Goal: Find specific page/section: Find specific page/section

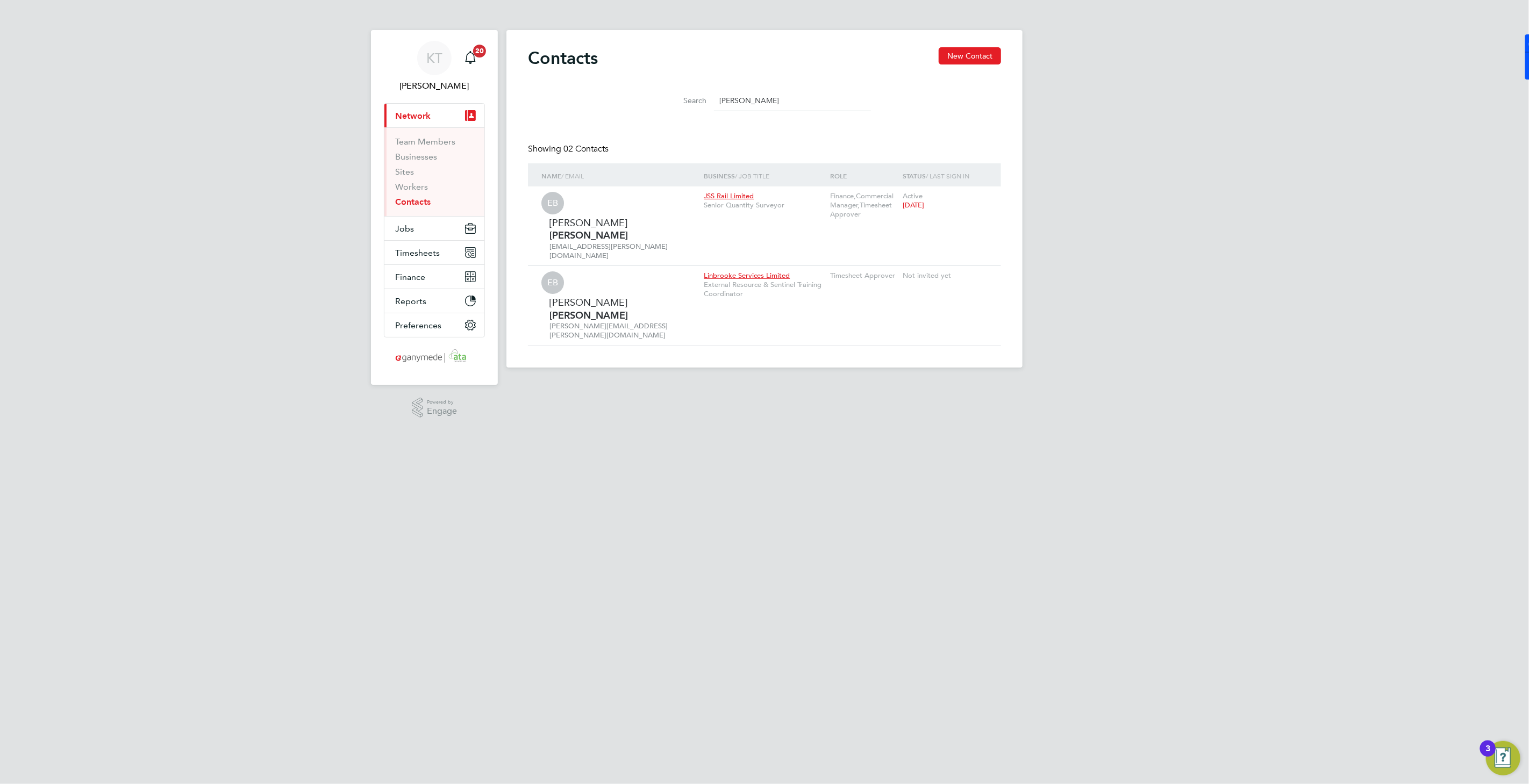
click at [733, 104] on input "[PERSON_NAME]" at bounding box center [793, 101] width 157 height 21
click at [403, 229] on span "Jobs" at bounding box center [404, 228] width 19 height 10
click at [430, 196] on link "Placements" at bounding box center [418, 196] width 44 height 10
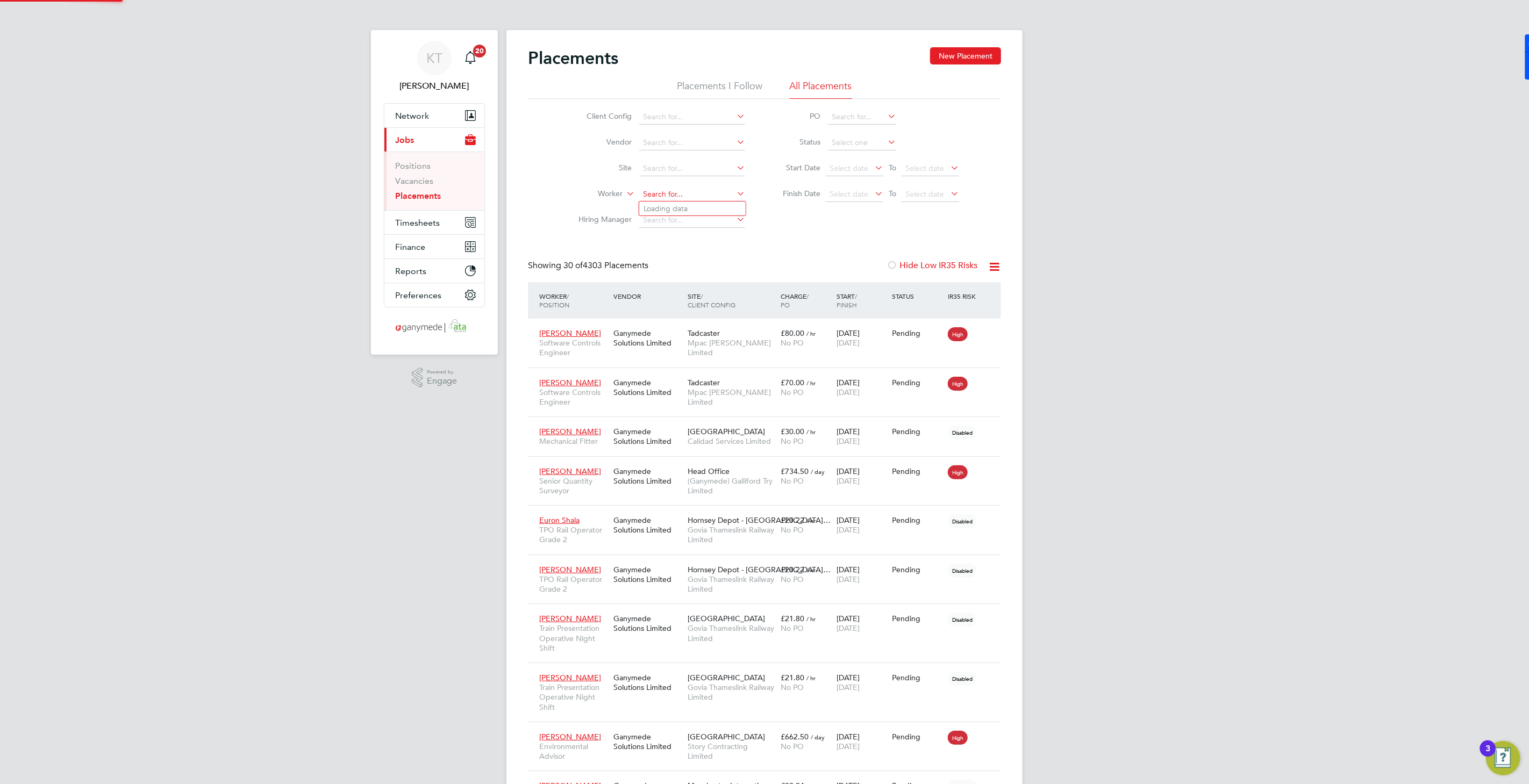
click at [683, 189] on input at bounding box center [692, 194] width 106 height 15
type input "Phil Wadding"
click at [687, 225] on input at bounding box center [692, 220] width 106 height 15
drag, startPoint x: 681, startPoint y: 187, endPoint x: 682, endPoint y: 196, distance: 9.1
click at [682, 189] on input at bounding box center [692, 194] width 106 height 15
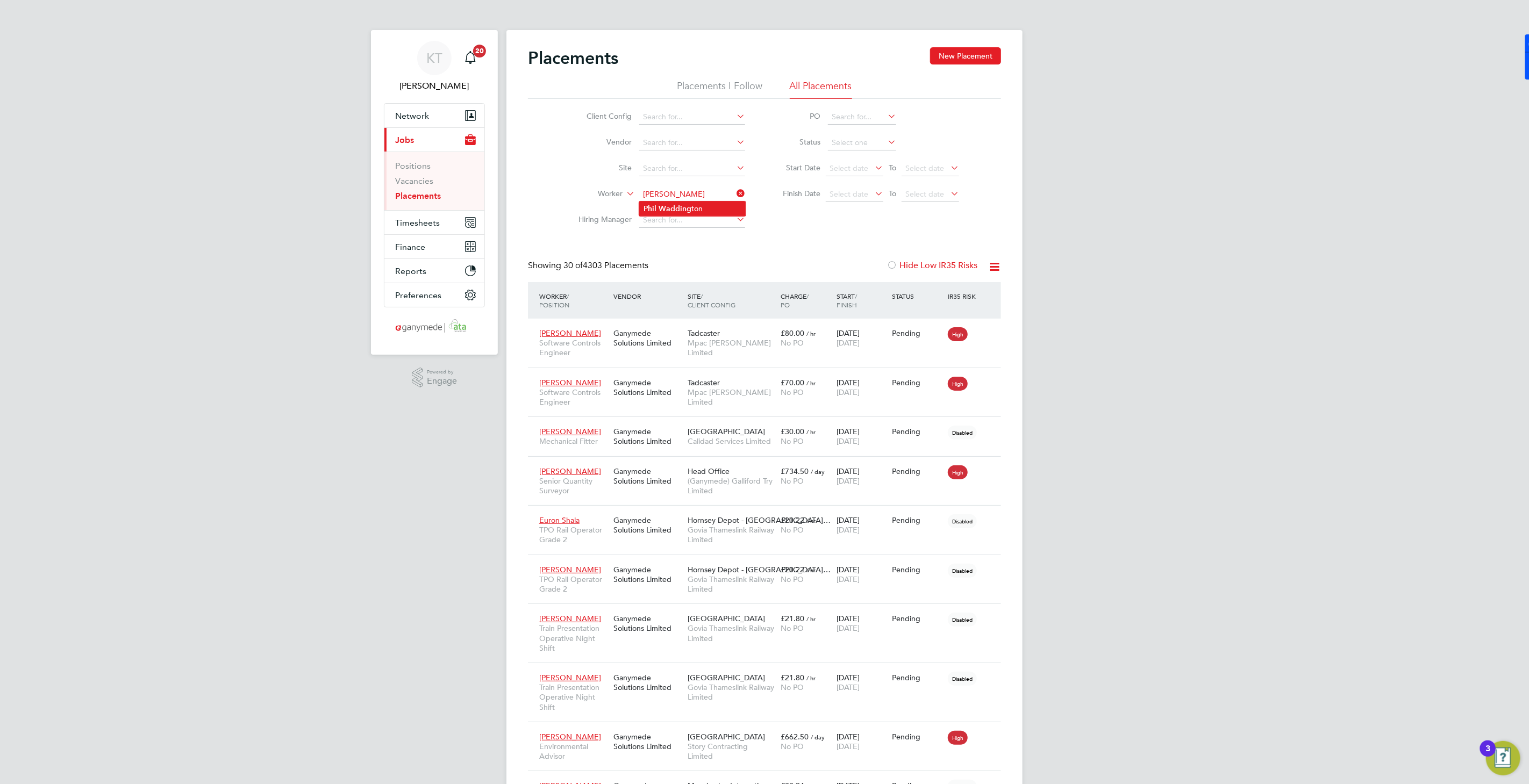
type input "[PERSON_NAME]"
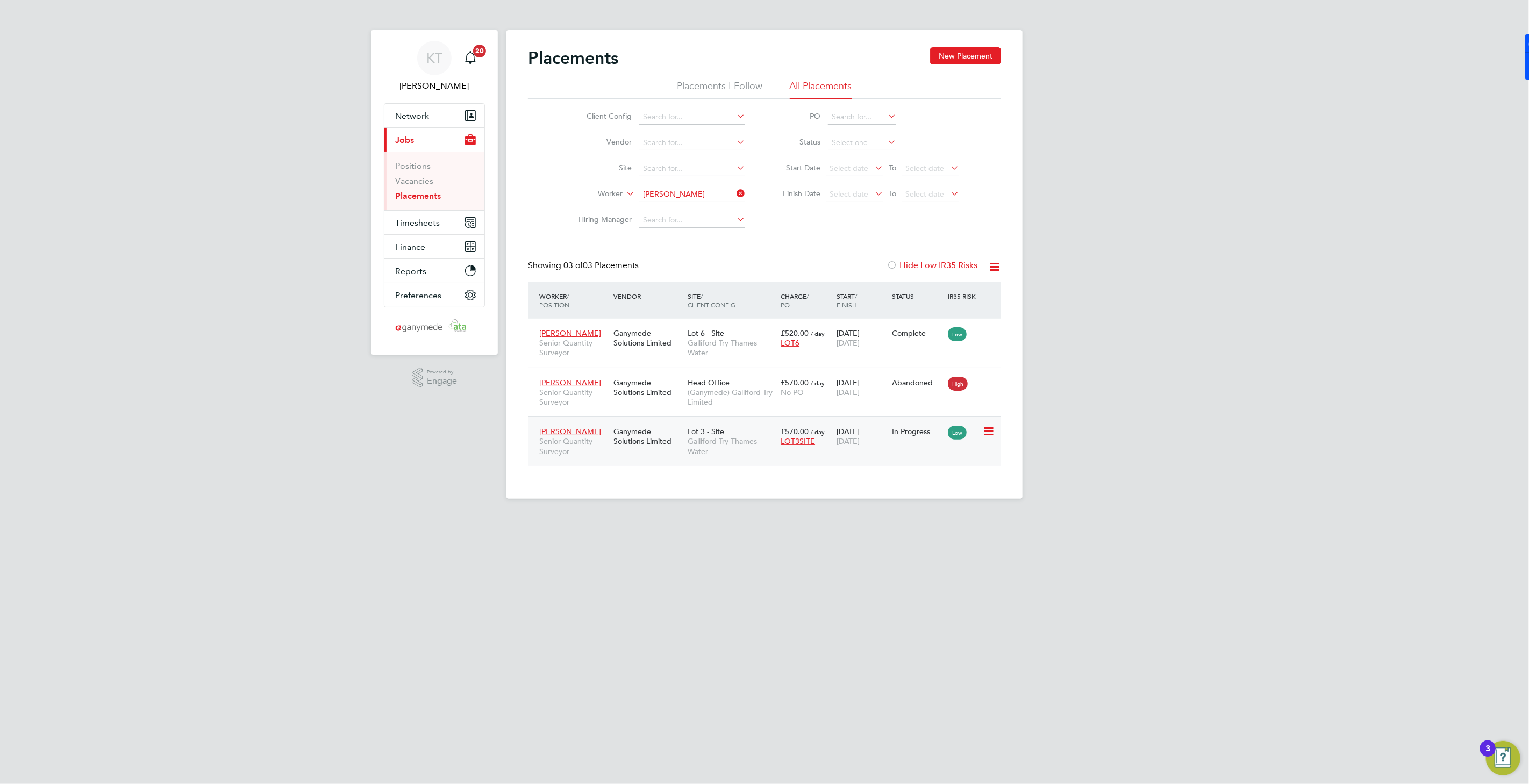
click at [652, 435] on div "Ganymede Solutions Limited" at bounding box center [648, 436] width 74 height 30
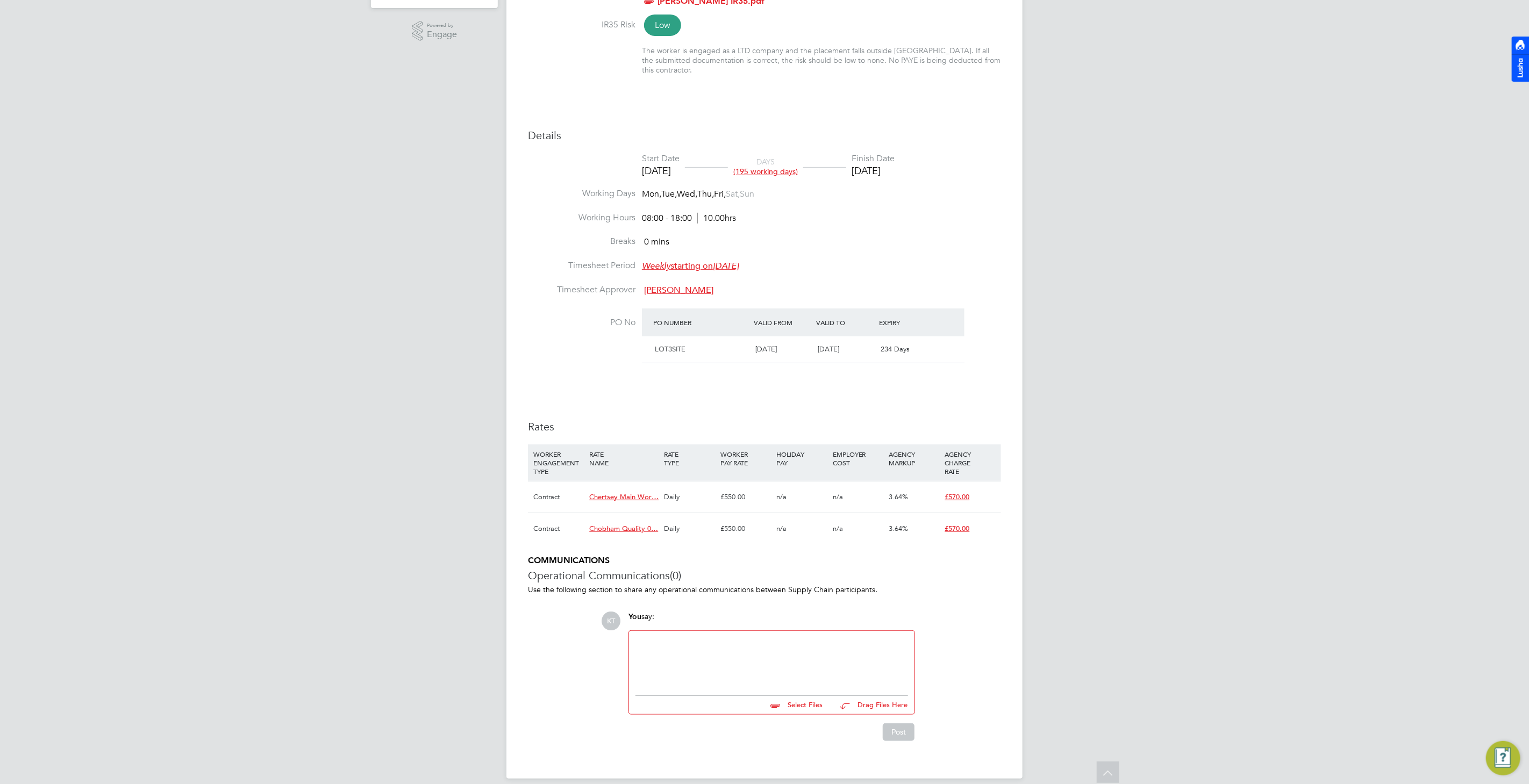
scroll to position [49, 0]
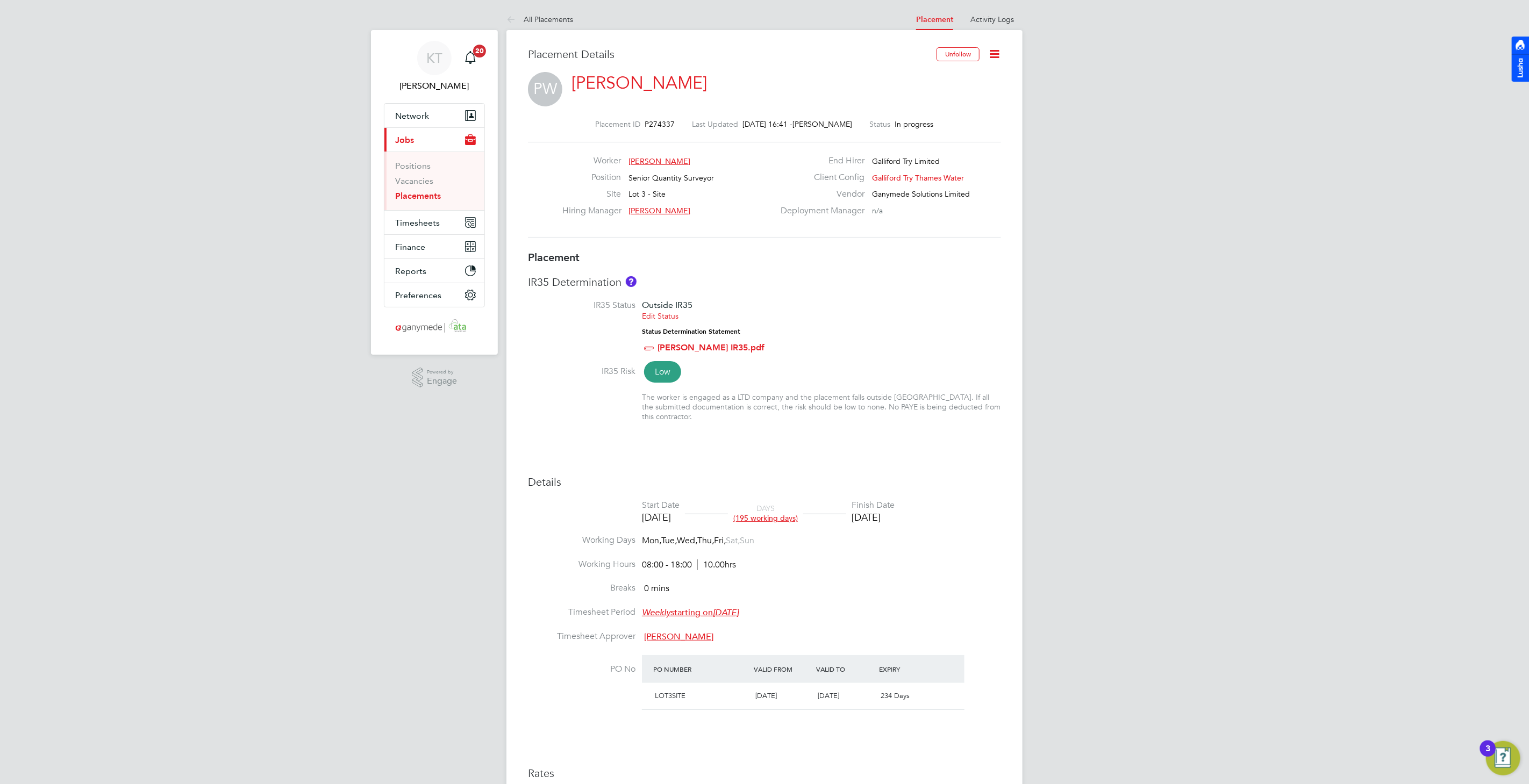
click at [650, 87] on link "[PERSON_NAME]" at bounding box center [639, 83] width 135 height 21
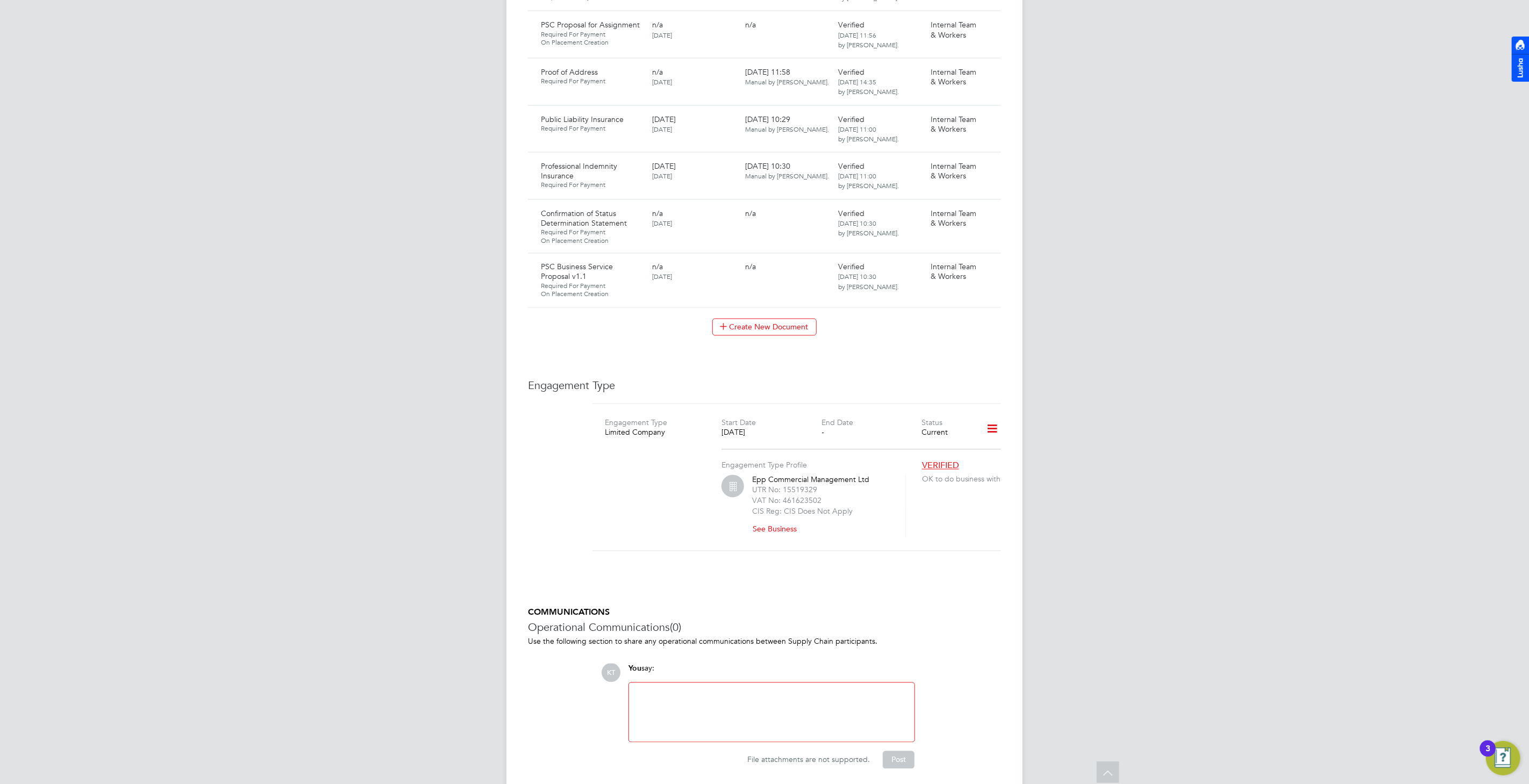
scroll to position [1488, 0]
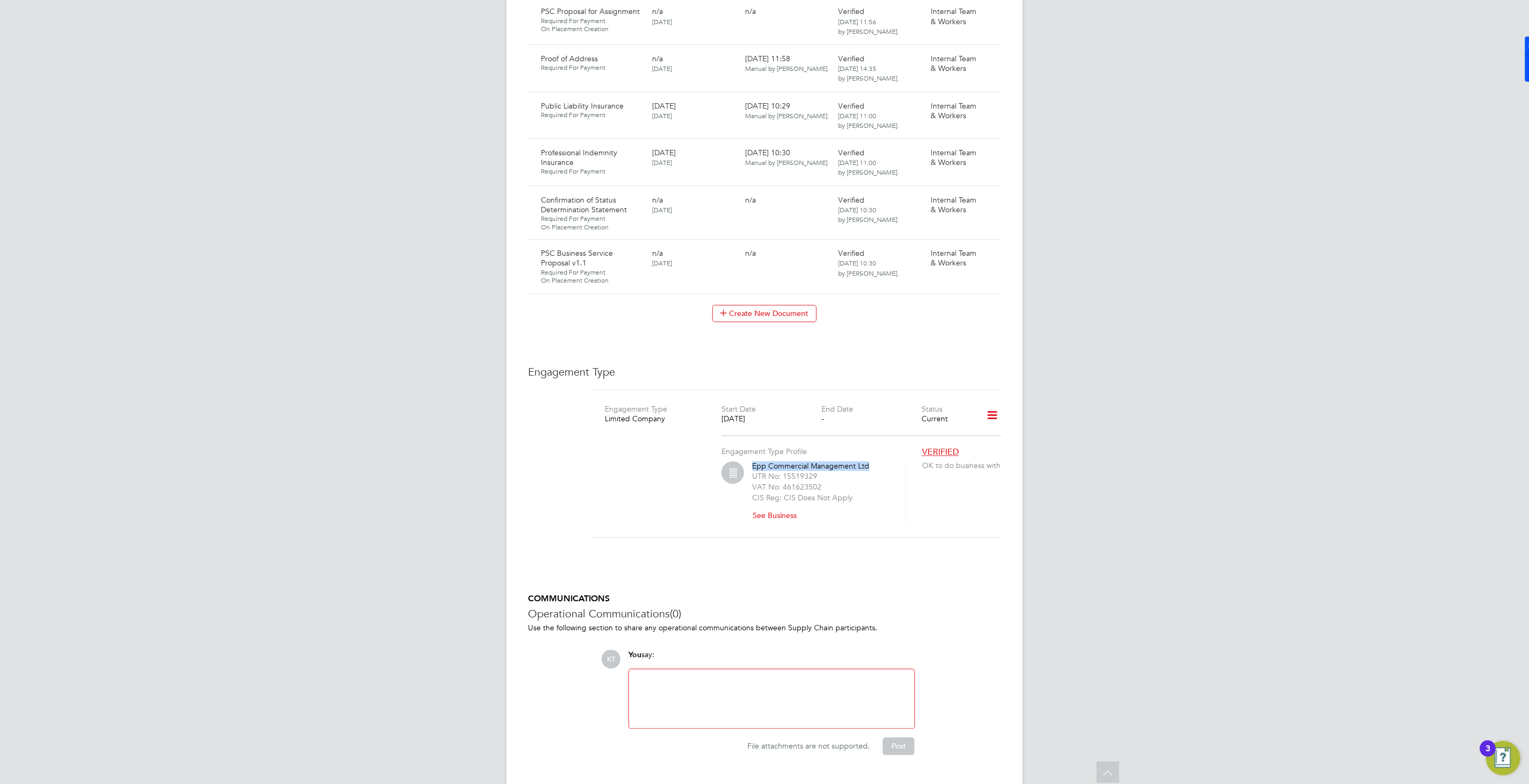
drag, startPoint x: 872, startPoint y: 439, endPoint x: 759, endPoint y: 438, distance: 113.0
click at [745, 462] on div "Epp Commercial Management Ltd UTR No: 15519329 VAT No: 461623502 CIS Reg: CIS D…" at bounding box center [813, 494] width 184 height 63
copy div "Epp Commercial Management Ltd"
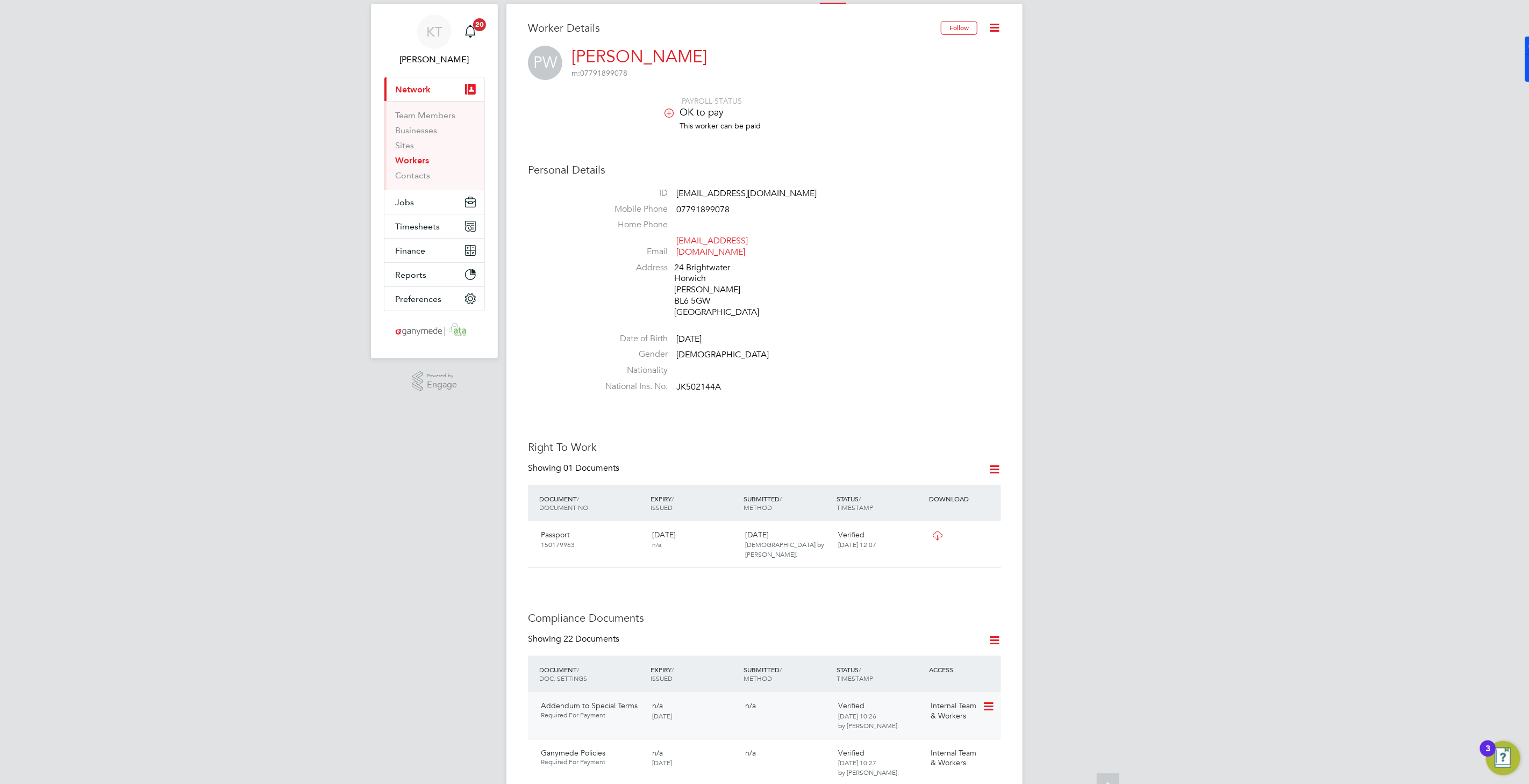
scroll to position [0, 0]
